Goal: Task Accomplishment & Management: Use online tool/utility

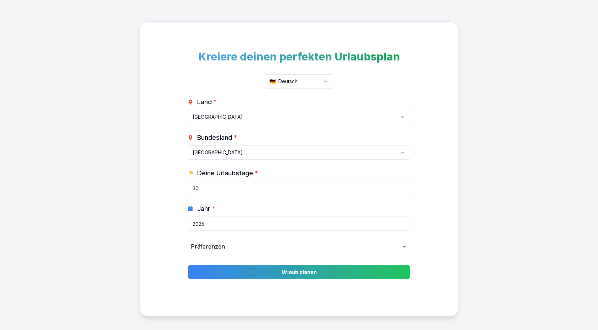
click at [290, 264] on form "Land * [GEOGRAPHIC_DATA] [GEOGRAPHIC_DATA] [GEOGRAPHIC_DATA] [GEOGRAPHIC_DATA] …" at bounding box center [299, 188] width 222 height 182
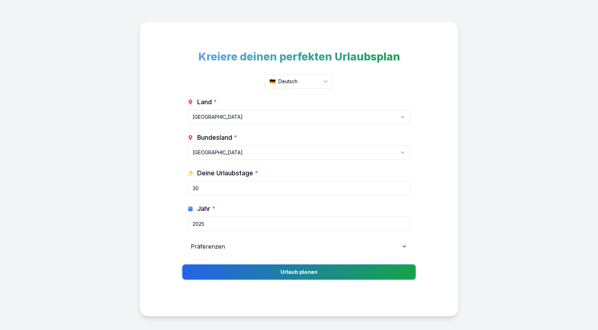
click at [294, 268] on button "Urlaub planen" at bounding box center [298, 272] width 233 height 15
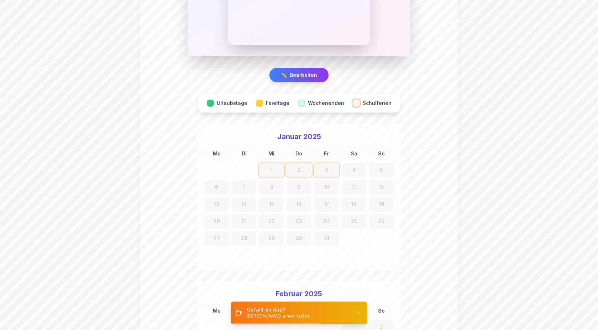
scroll to position [646, 0]
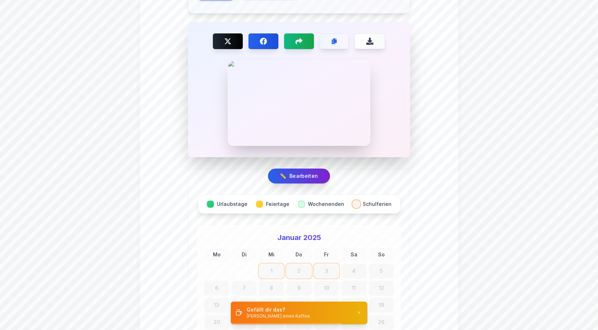
click at [296, 169] on button "✏️ Bearbeiten" at bounding box center [299, 176] width 62 height 15
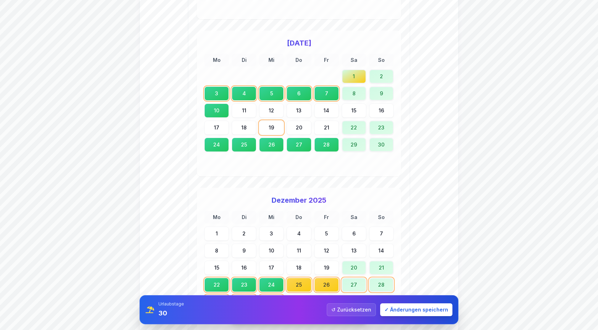
scroll to position [2473, 0]
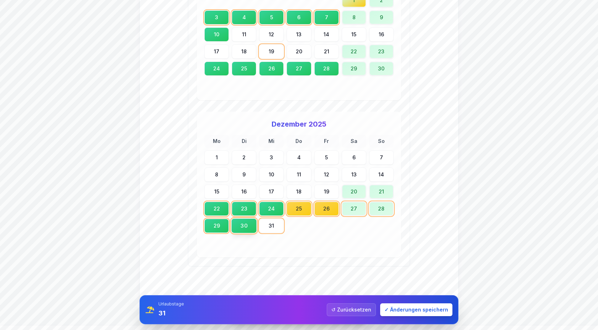
click at [250, 219] on div "30" at bounding box center [244, 226] width 26 height 15
click at [259, 219] on div "Mo Di Mi Do Fr Sa So 1 2 3 4 5 6 7 8 9 10 11 12 13 14 15 16 17 18 19 20 21 22 2…" at bounding box center [298, 192] width 189 height 115
click at [271, 219] on div "31" at bounding box center [272, 226] width 26 height 15
click at [435, 313] on button "✓ Änderungen speichern" at bounding box center [416, 310] width 72 height 13
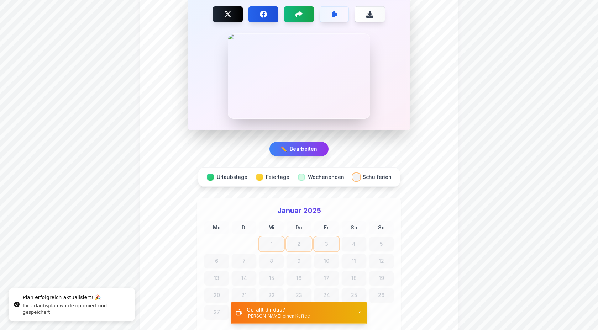
scroll to position [668, 0]
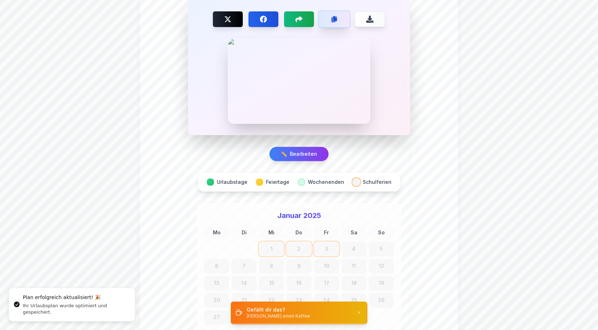
click at [336, 23] on button "Copy link" at bounding box center [334, 19] width 32 height 17
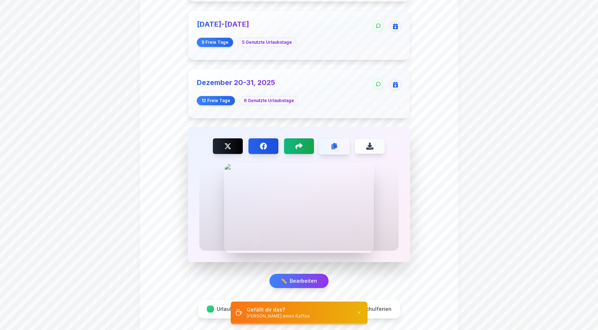
scroll to position [545, 0]
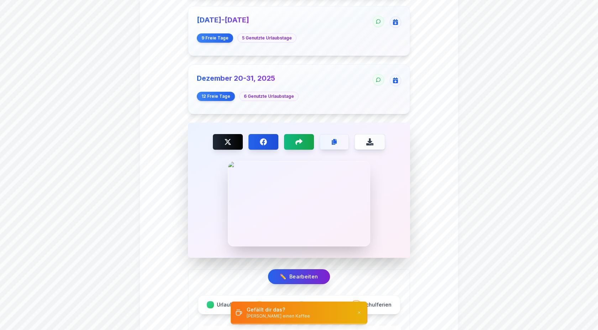
click at [293, 269] on button "✏️ Bearbeiten" at bounding box center [299, 276] width 62 height 15
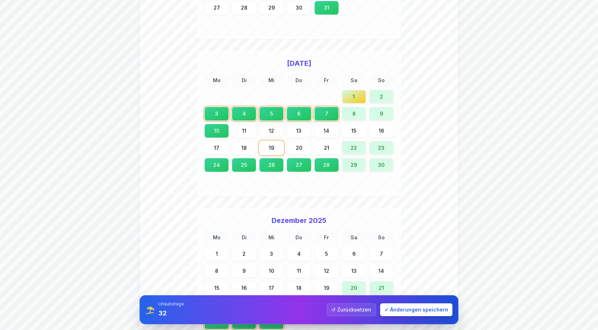
scroll to position [2473, 0]
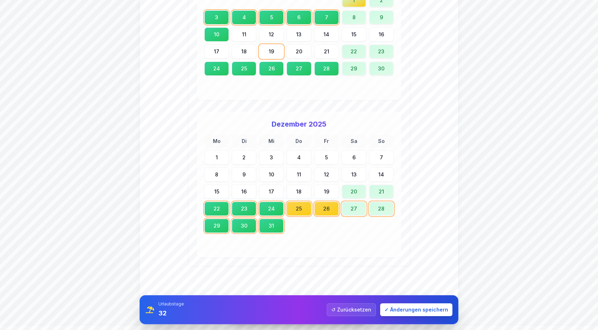
click at [339, 179] on div "Mo Di Mi Do Fr Sa So 1 2 3 4 5 6 7 8 9 10 11 12 13 14 15 16 17 18 19 20 21 22 2…" at bounding box center [298, 192] width 189 height 115
click at [334, 184] on div "19" at bounding box center [327, 191] width 26 height 15
click at [297, 184] on div "18" at bounding box center [299, 191] width 26 height 15
click at [267, 184] on div "17" at bounding box center [272, 191] width 26 height 15
click at [247, 184] on div "16" at bounding box center [244, 191] width 26 height 15
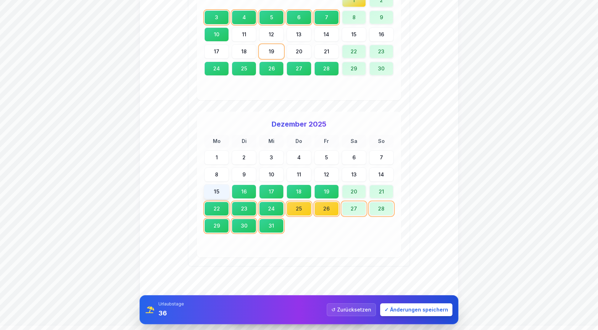
click at [213, 184] on div "15" at bounding box center [217, 191] width 26 height 15
click at [414, 309] on button "✓ Änderungen speichern" at bounding box center [416, 310] width 72 height 13
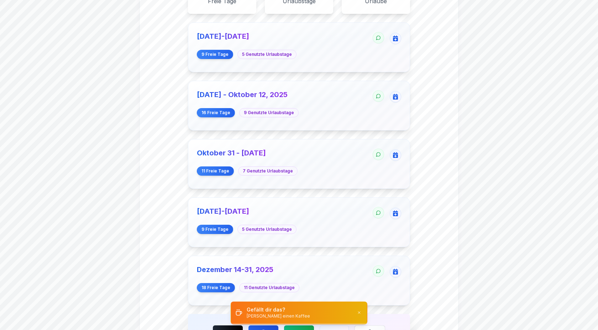
scroll to position [534, 0]
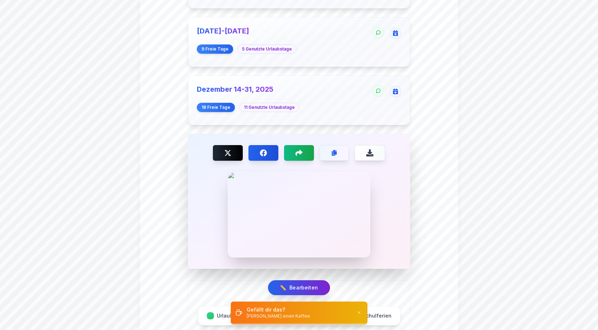
click at [301, 280] on button "✏️ Bearbeiten" at bounding box center [299, 287] width 62 height 15
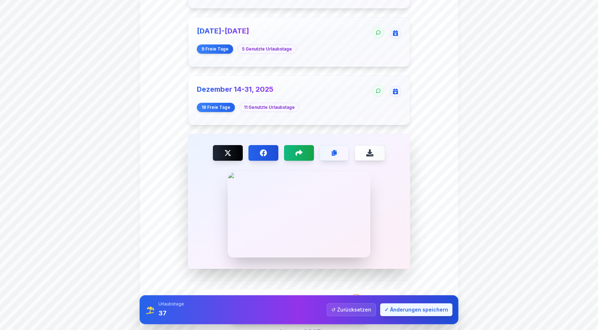
click at [396, 309] on button "✓ Änderungen speichern" at bounding box center [416, 310] width 72 height 13
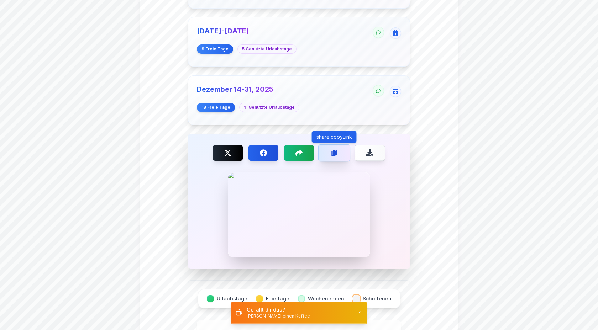
click at [337, 152] on button "Copy link" at bounding box center [334, 153] width 32 height 17
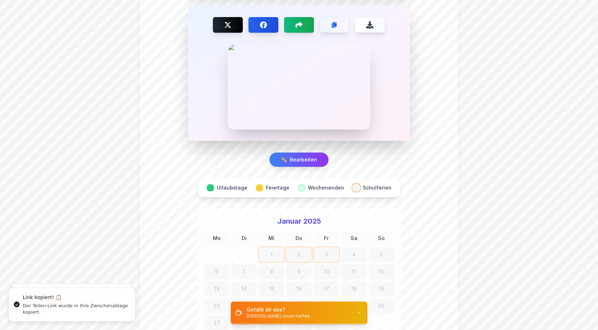
scroll to position [668, 0]
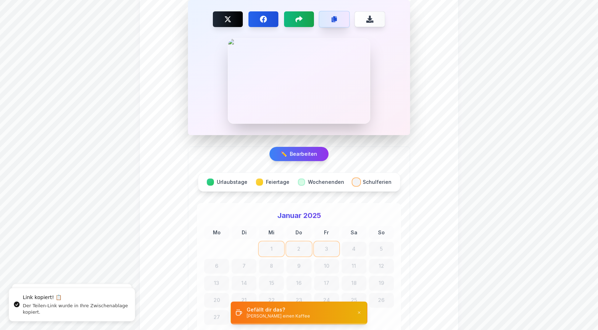
click at [340, 21] on button "Copy link" at bounding box center [334, 19] width 31 height 17
